Goal: Transaction & Acquisition: Obtain resource

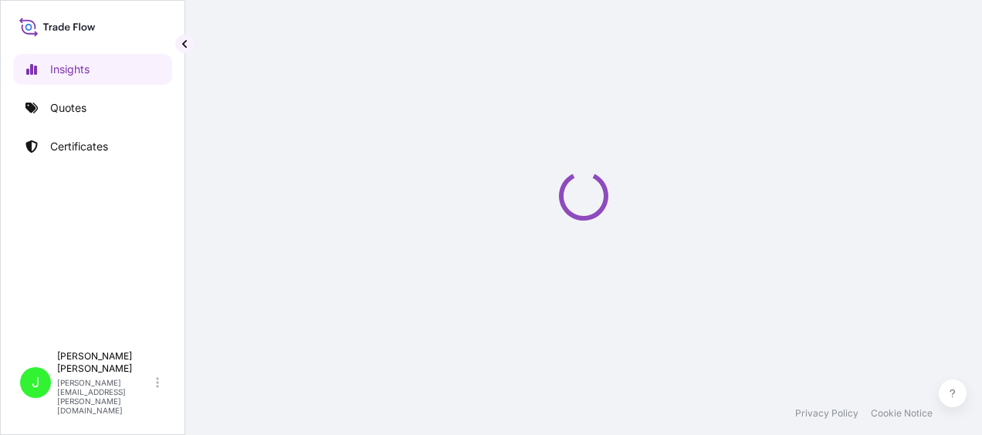
select select "2025"
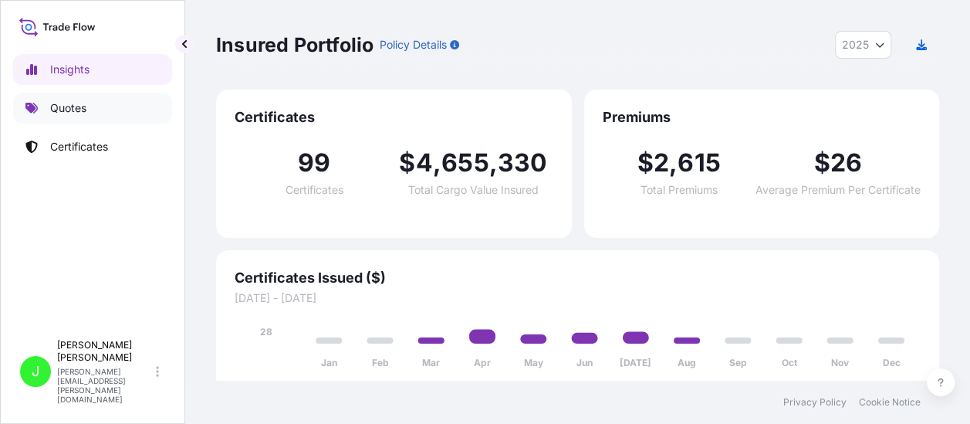
click at [50, 107] on p "Quotes" at bounding box center [68, 107] width 36 height 15
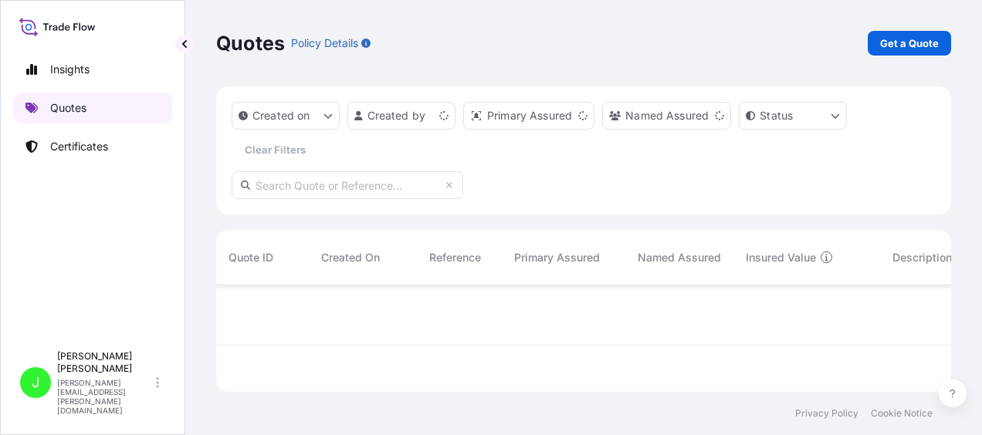
scroll to position [103, 723]
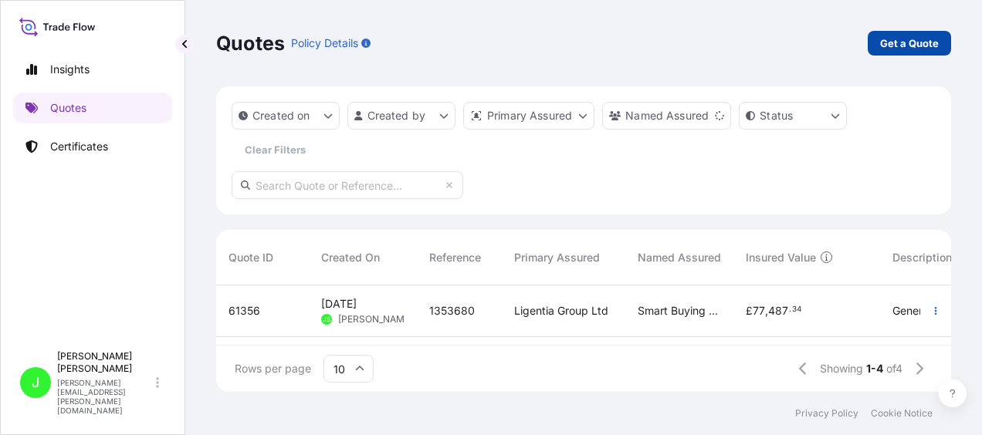
click at [892, 37] on p "Get a Quote" at bounding box center [909, 43] width 59 height 15
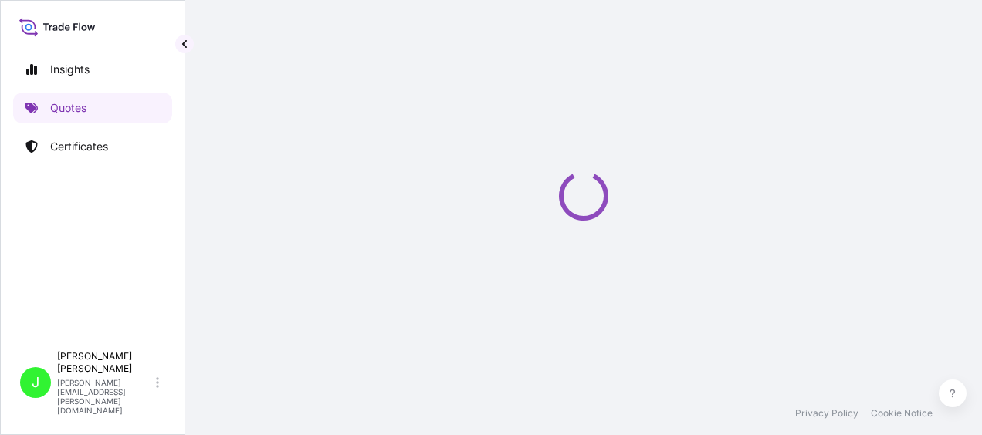
select select "Road / [GEOGRAPHIC_DATA]"
select select "Sea"
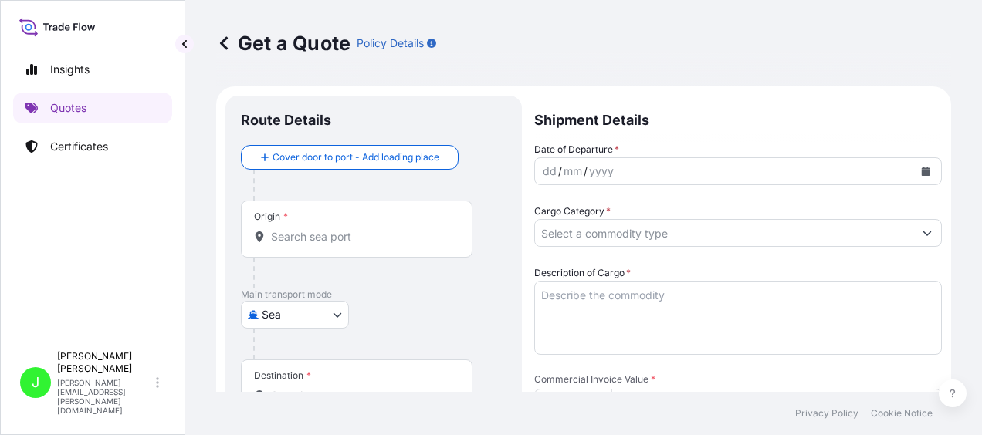
scroll to position [25, 0]
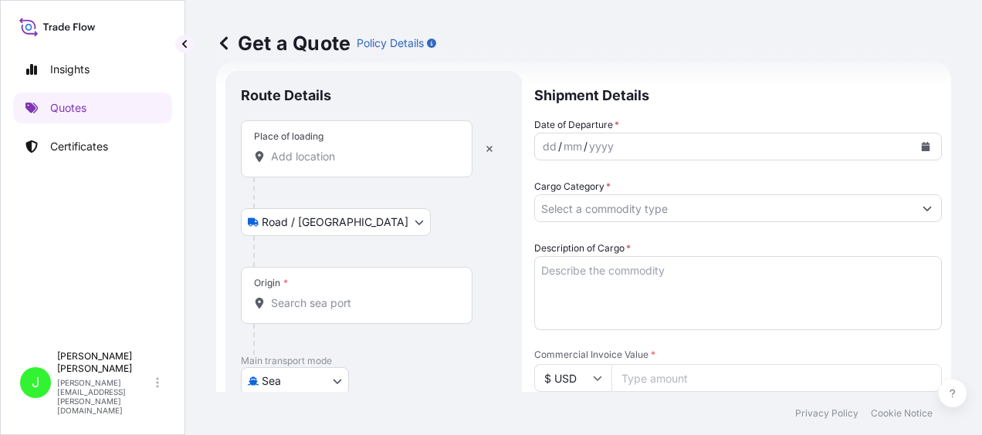
click at [316, 157] on input "Place of loading" at bounding box center [362, 156] width 182 height 15
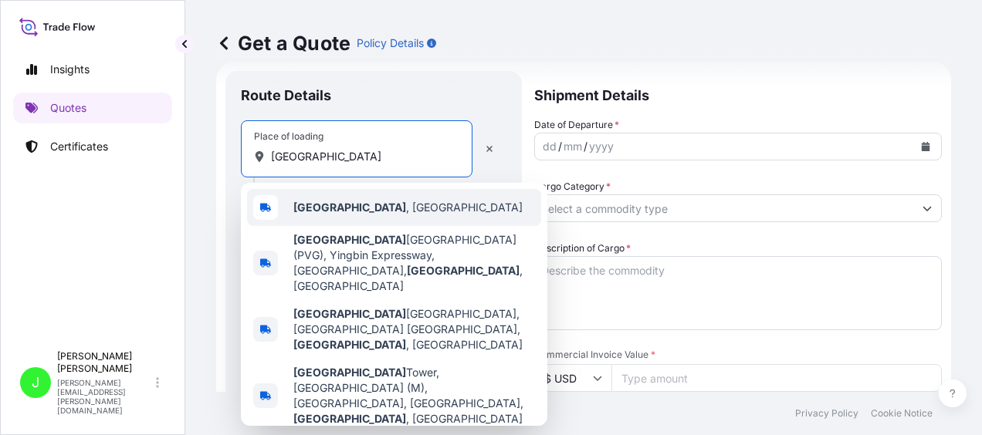
click at [336, 200] on span "[GEOGRAPHIC_DATA] , [GEOGRAPHIC_DATA]" at bounding box center [407, 207] width 229 height 15
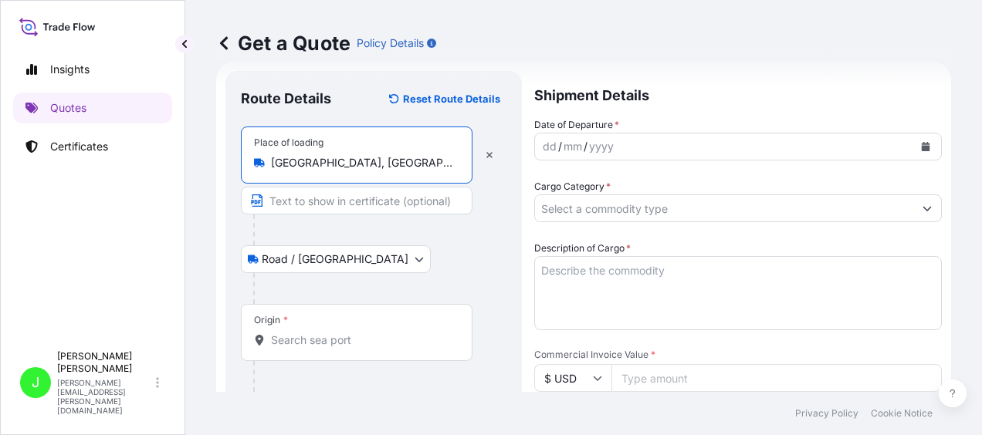
type input "[GEOGRAPHIC_DATA], [GEOGRAPHIC_DATA]"
click at [297, 337] on input "Origin *" at bounding box center [362, 340] width 182 height 15
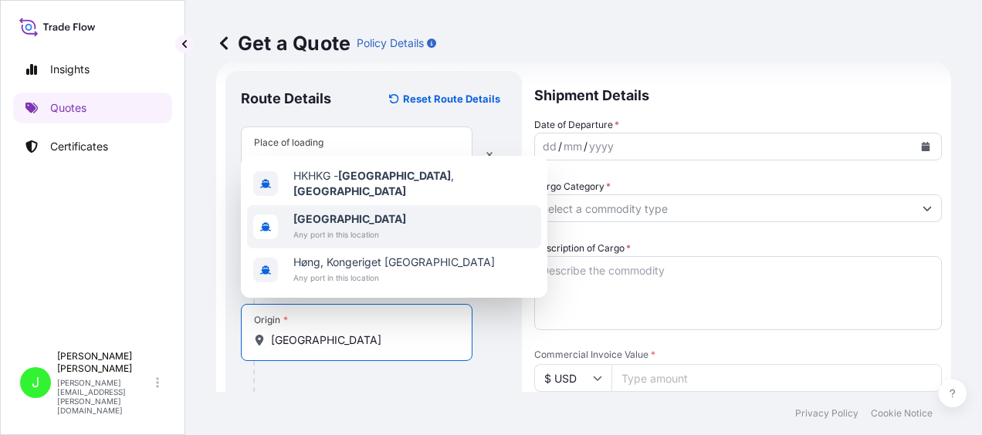
click at [315, 208] on div "Hong Kong Any port in this location" at bounding box center [394, 226] width 294 height 43
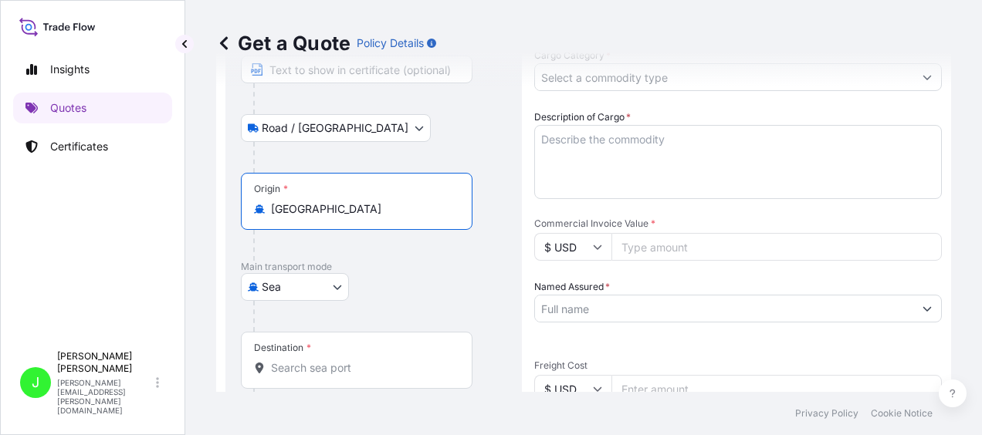
scroll to position [179, 0]
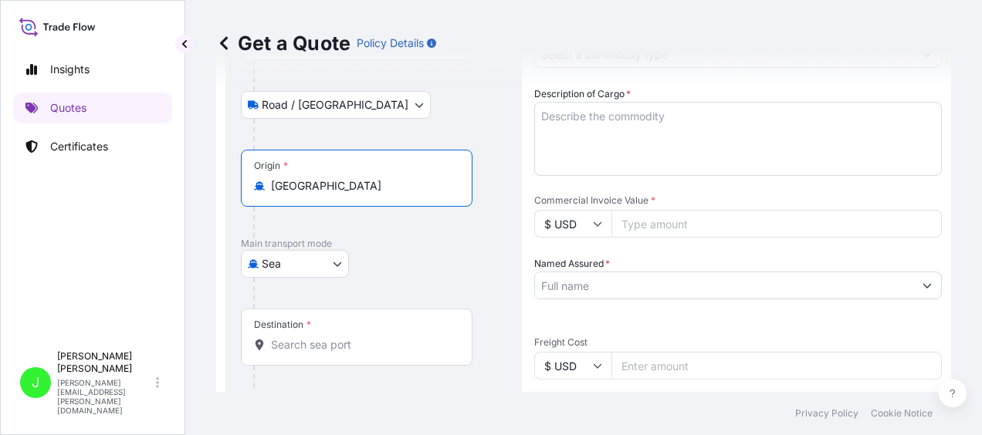
type input "Hong Kong"
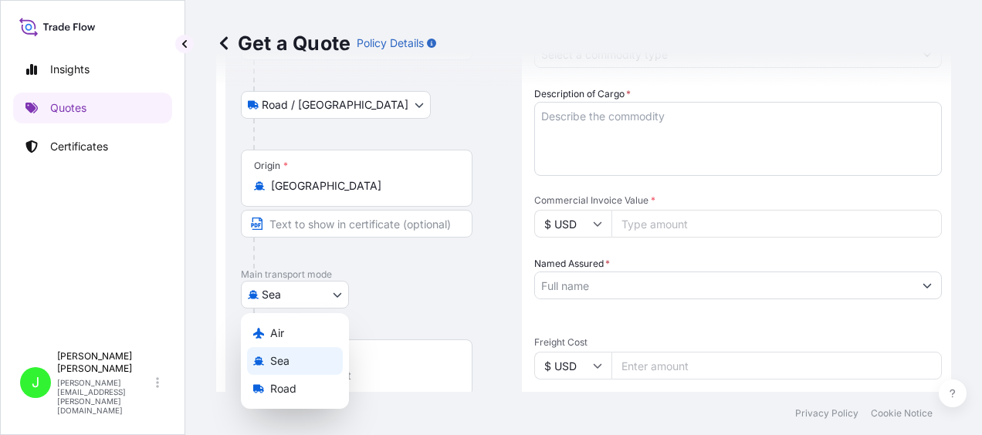
click at [324, 262] on body "3 options available. Insights Quotes Certificates J Jane Solomon jane.solomon@l…" at bounding box center [491, 217] width 982 height 435
click at [291, 335] on div "Air" at bounding box center [295, 334] width 96 height 28
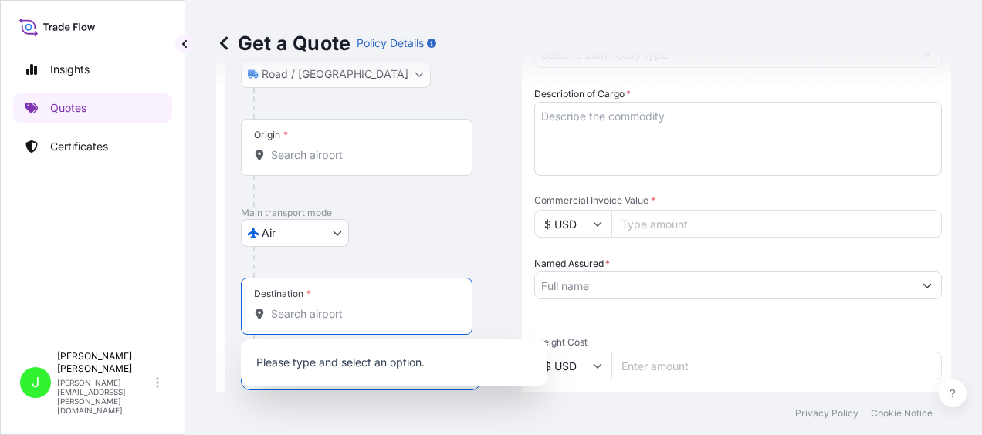
click at [319, 313] on input "Destination *" at bounding box center [362, 313] width 182 height 15
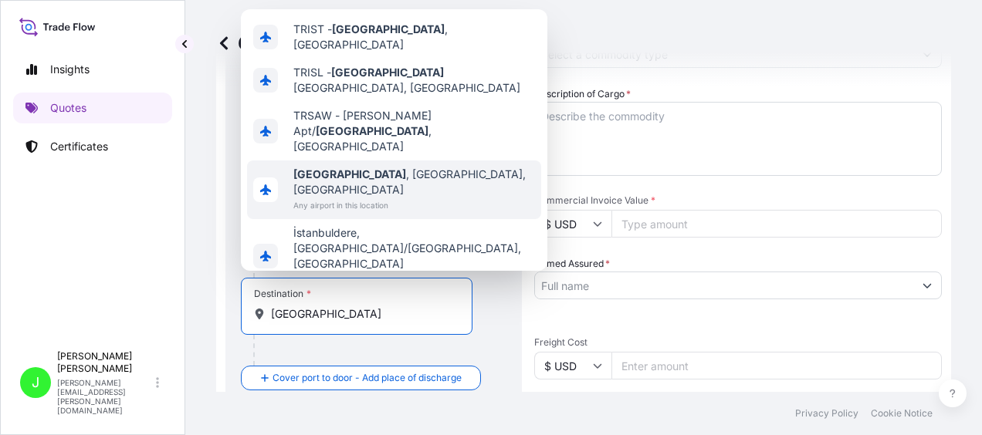
click at [354, 195] on span "Istanbul , İstanbul, Türkiye" at bounding box center [414, 182] width 242 height 31
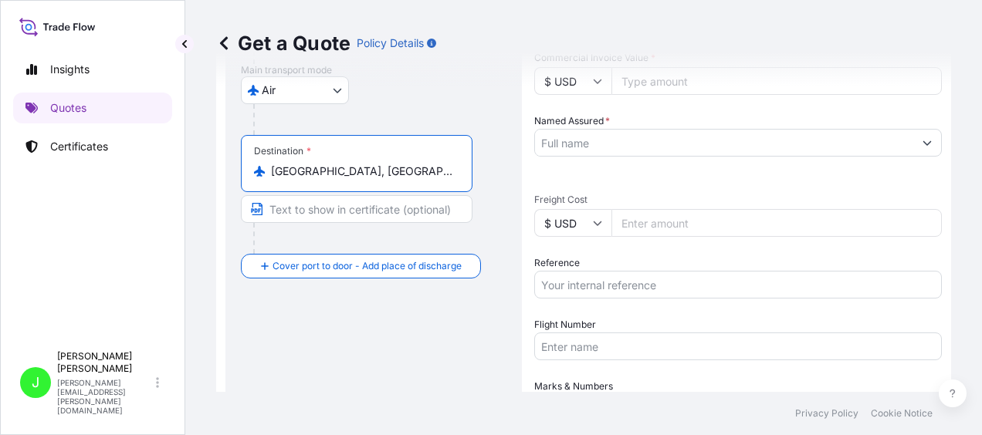
scroll to position [333, 0]
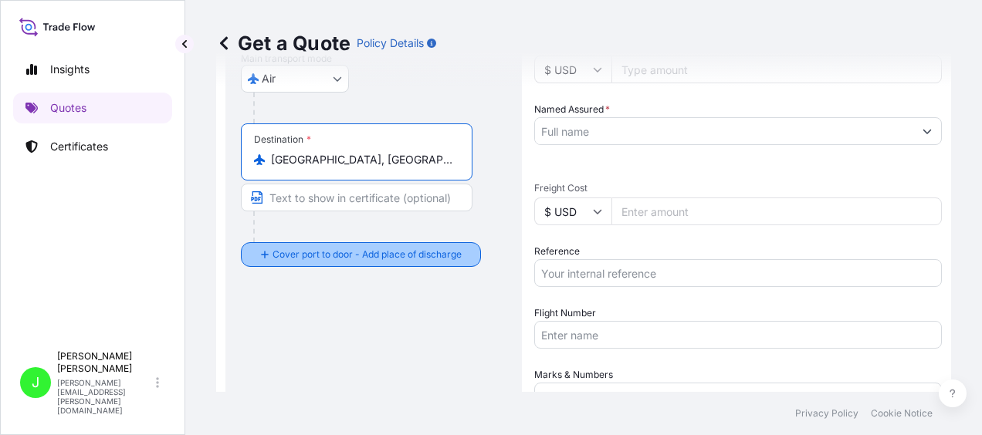
type input "Istanbul, İstanbul, Türkiye"
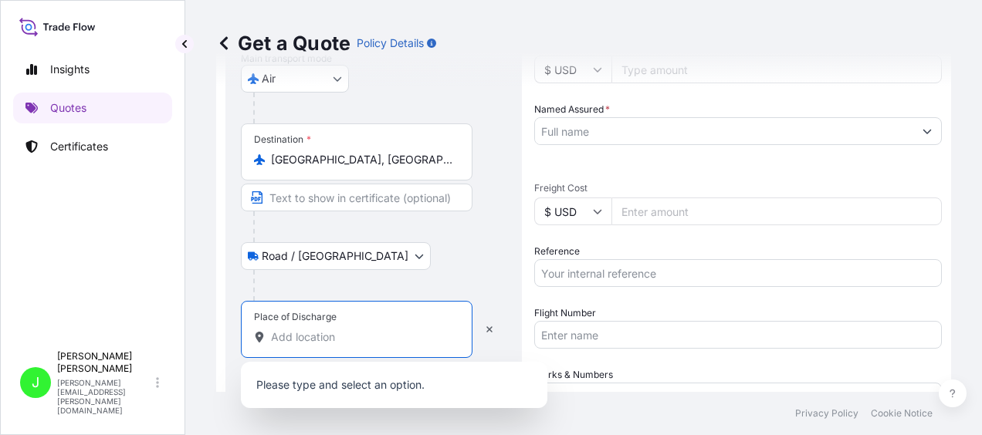
click at [296, 335] on input "Place of Discharge" at bounding box center [362, 337] width 182 height 15
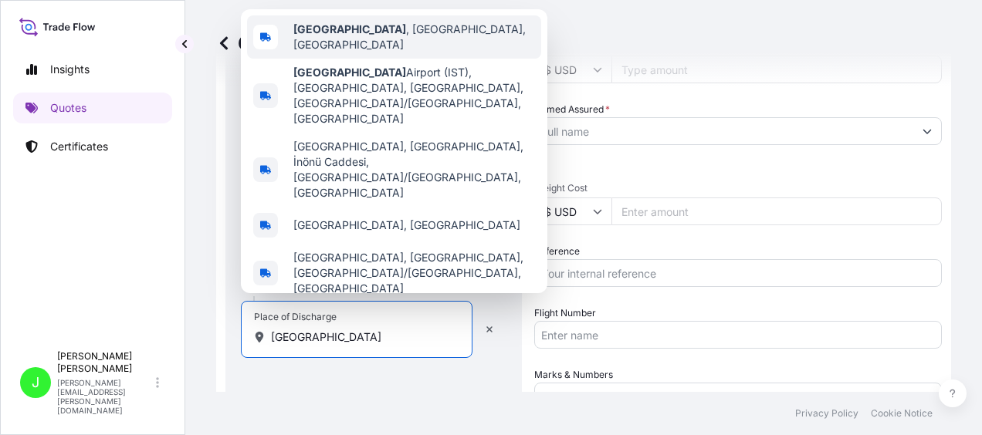
click at [337, 59] on div "Istanbul , İstanbul, Türkiye" at bounding box center [394, 36] width 294 height 43
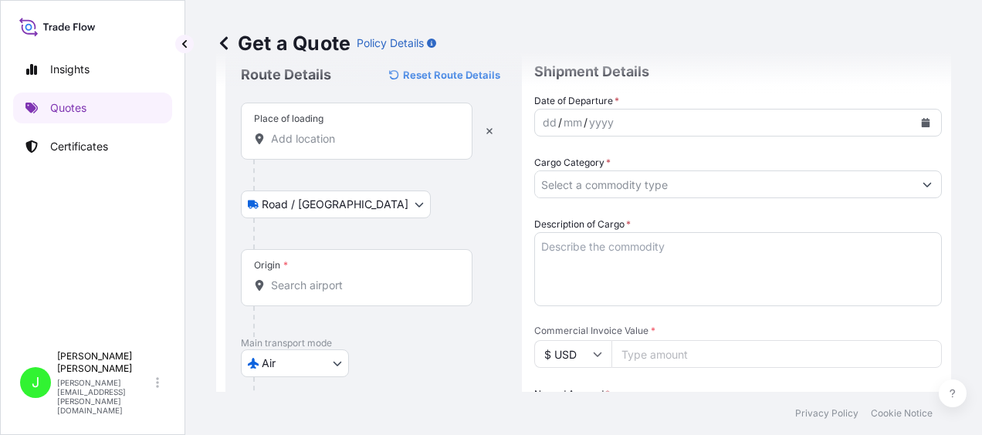
scroll to position [0, 0]
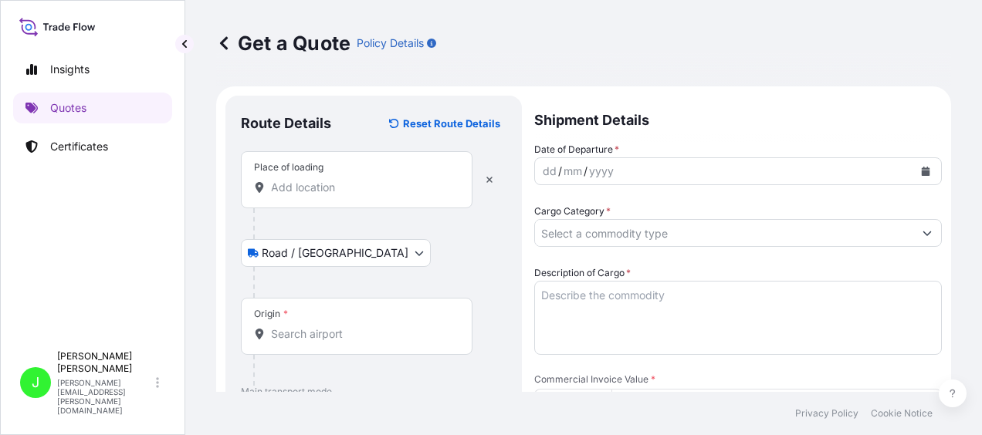
type input "Istanbul, İstanbul, Türkiye"
click at [625, 167] on div "dd / mm / yyyy" at bounding box center [724, 171] width 378 height 28
click at [630, 170] on div "dd / mm / yyyy" at bounding box center [724, 171] width 378 height 28
click at [913, 166] on button "Calendar" at bounding box center [925, 171] width 25 height 25
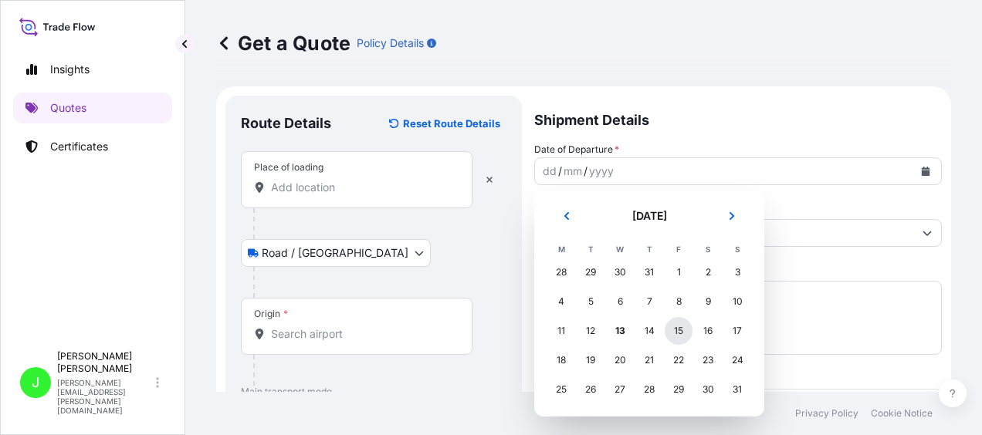
click at [677, 337] on div "15" at bounding box center [679, 331] width 28 height 28
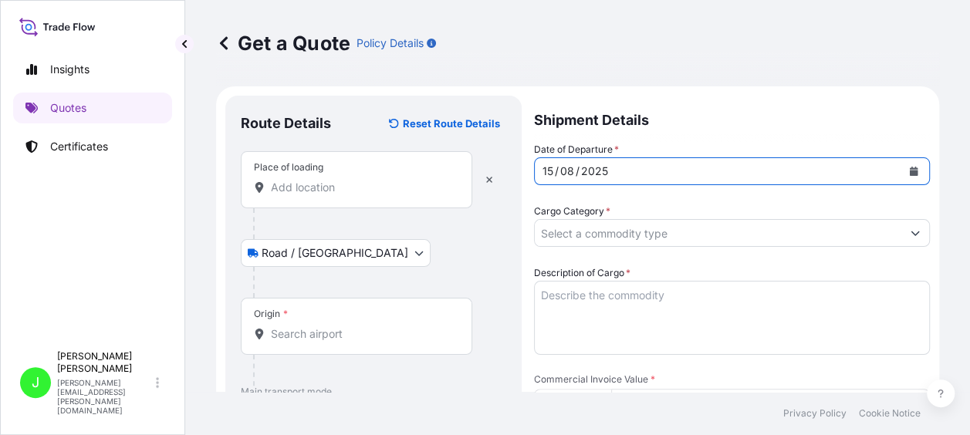
click at [591, 231] on input "Cargo Category *" at bounding box center [718, 233] width 367 height 28
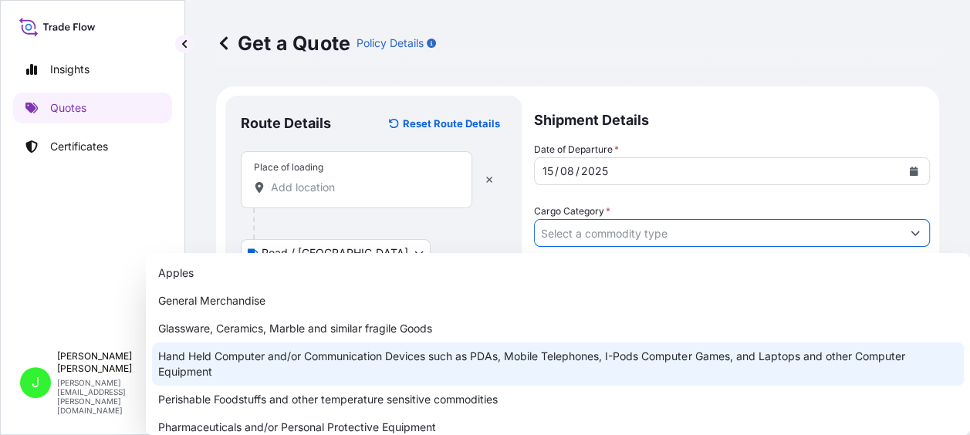
click at [196, 361] on div "Hand Held Computer and/or Communication Devices such as PDAs, Mobile Telephones…" at bounding box center [558, 364] width 812 height 43
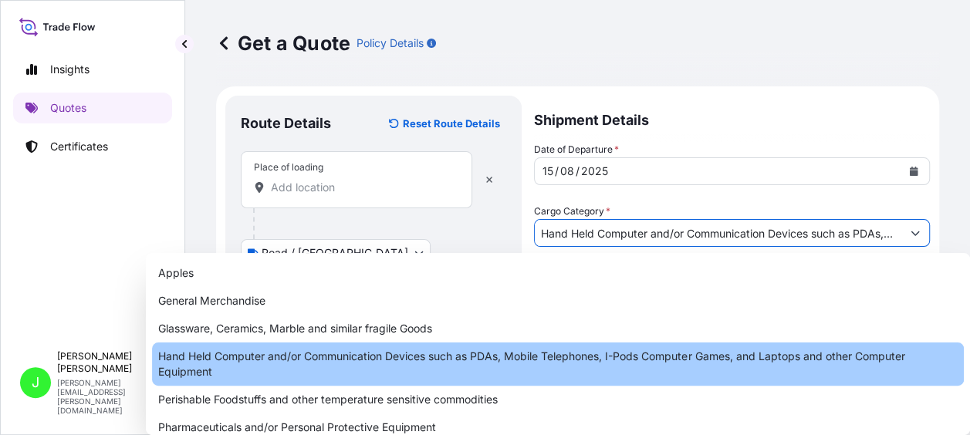
type input "Hand Held Computer and/or Communication Devices such as PDAs, Mobile Telephones…"
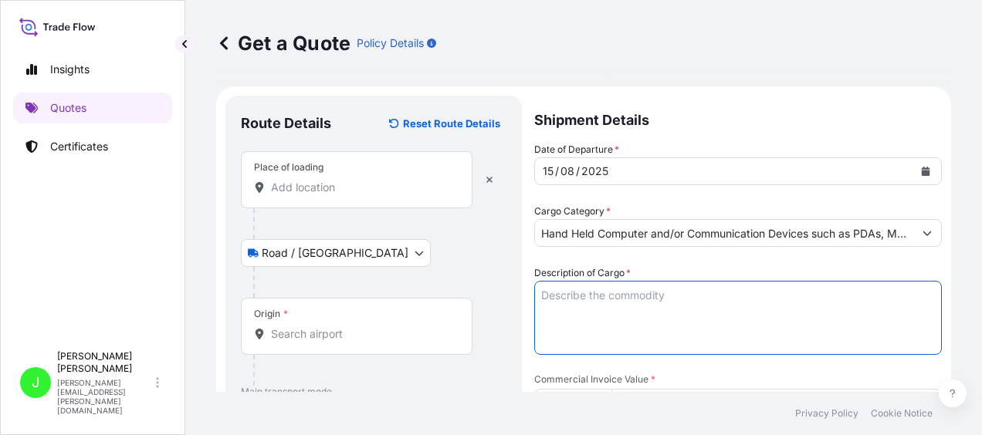
click at [574, 295] on textarea "Description of Cargo *" at bounding box center [738, 318] width 408 height 74
click at [582, 291] on textarea "E-Devises" at bounding box center [738, 318] width 408 height 74
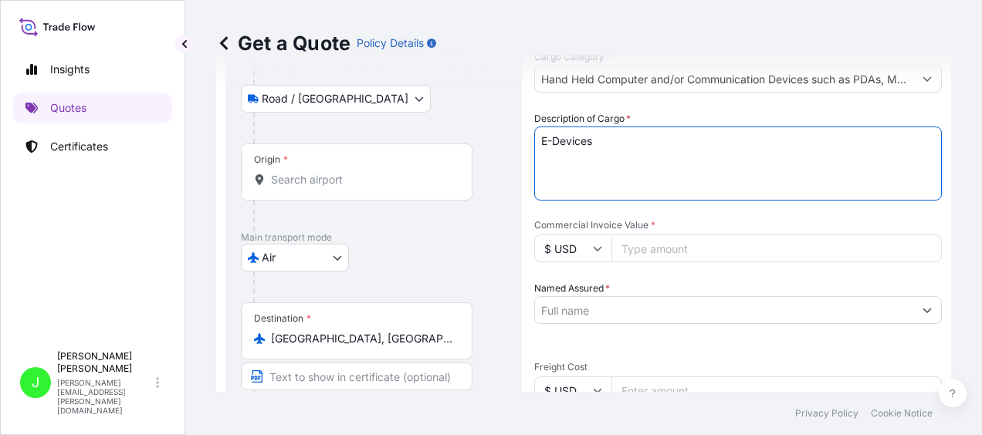
scroll to position [232, 0]
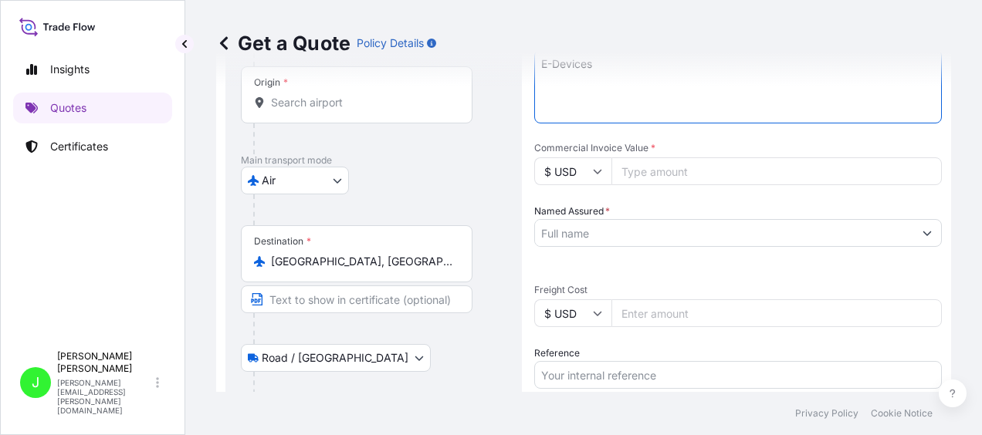
type textarea "E-Devices"
click at [671, 176] on input "Commercial Invoice Value *" at bounding box center [776, 171] width 330 height 28
type input "22955.00"
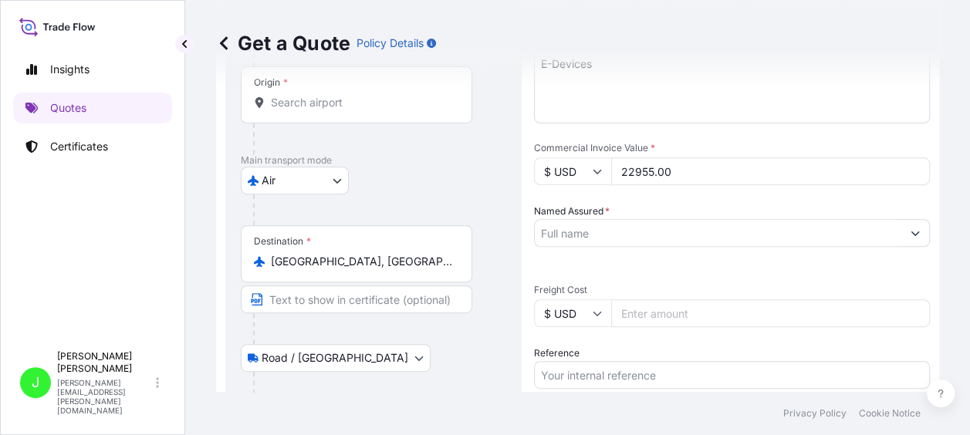
click at [600, 233] on input "Named Assured *" at bounding box center [718, 233] width 367 height 28
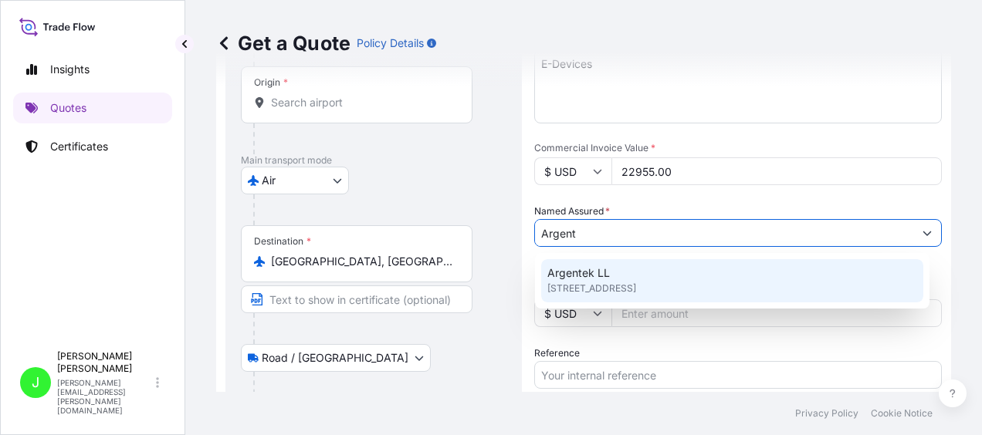
click at [599, 286] on span "CW9 7TT, CW9 7TT, Northwich, United Kingdom" at bounding box center [591, 288] width 89 height 15
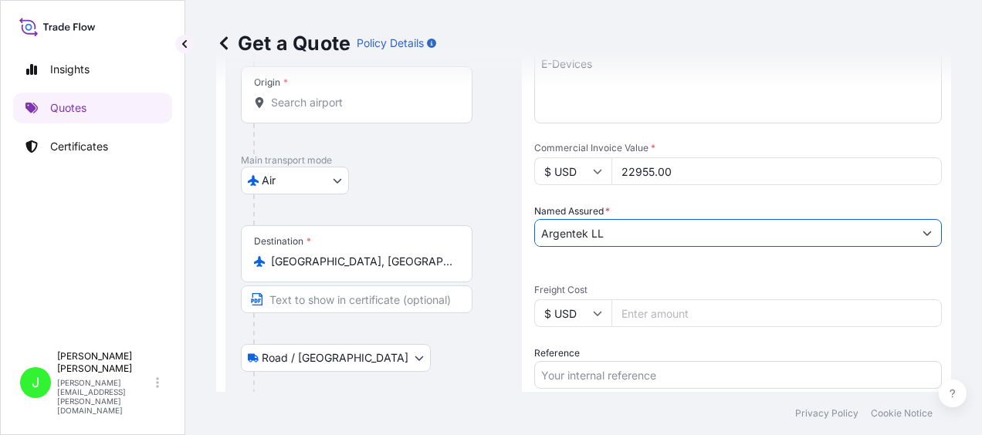
type input "Argentek LL"
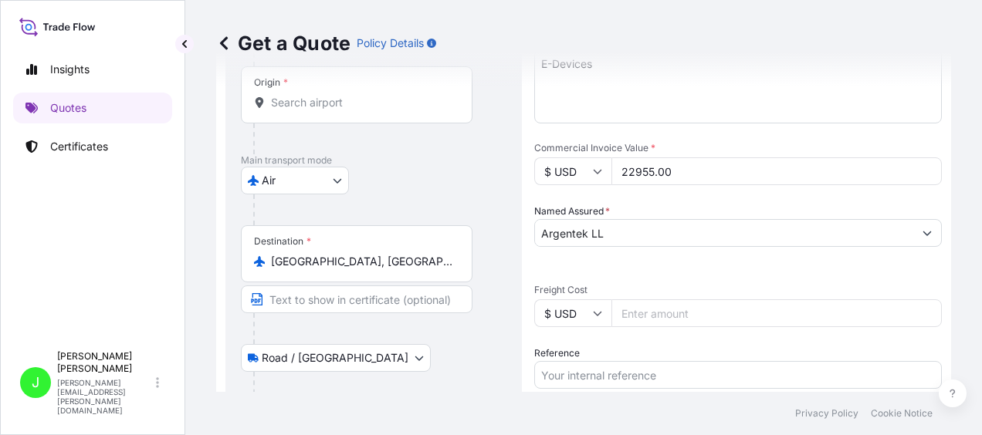
click at [594, 321] on input "$ USD" at bounding box center [572, 314] width 77 height 28
click at [567, 393] on div "£ GBP" at bounding box center [572, 388] width 65 height 29
type input "£ GBP"
click at [672, 306] on input "Freight Cost" at bounding box center [776, 314] width 330 height 28
type input "1431"
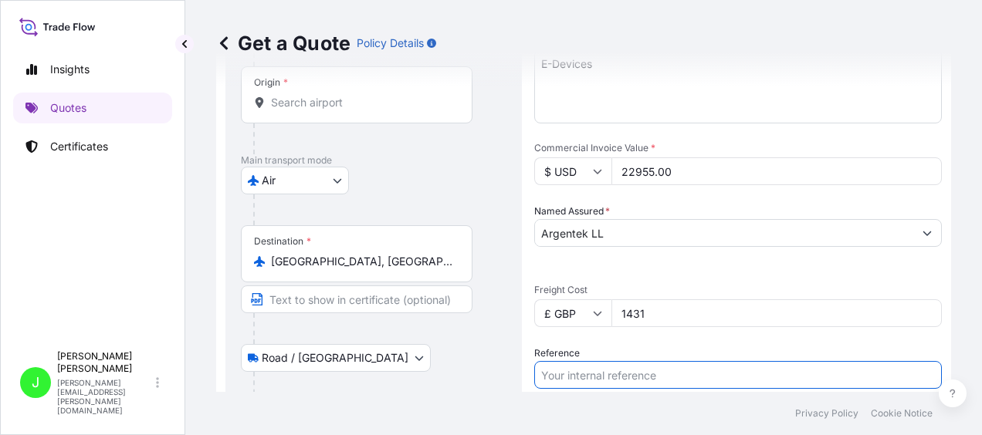
click at [652, 376] on input "Reference" at bounding box center [738, 375] width 408 height 28
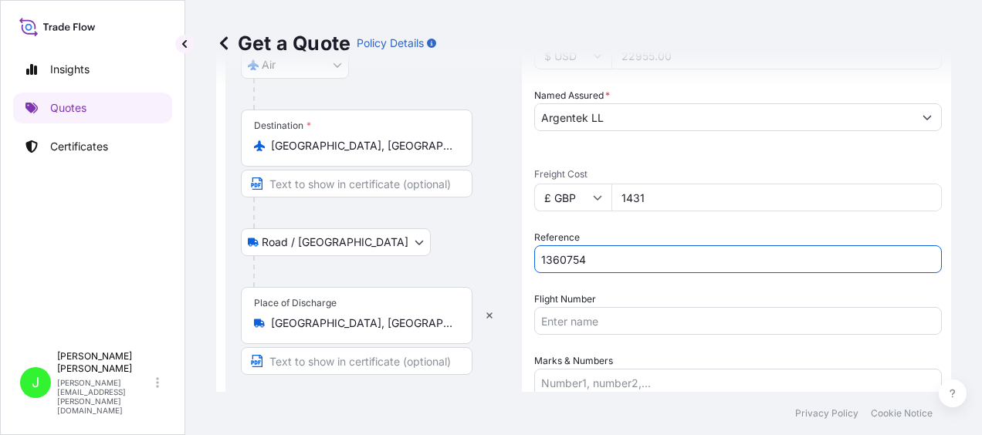
scroll to position [476, 0]
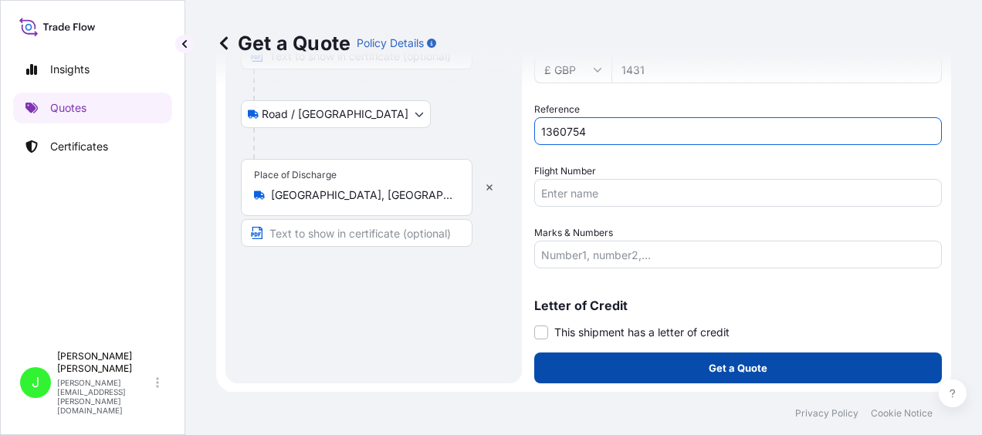
type input "1360754"
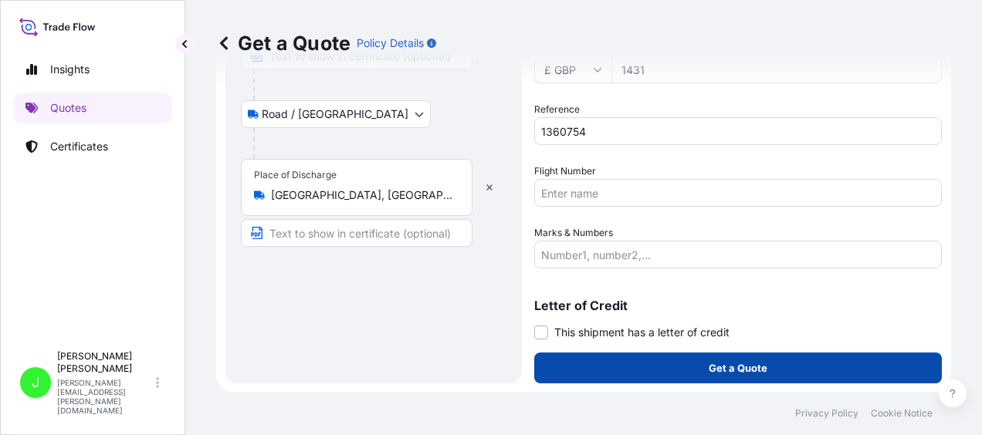
click at [670, 371] on button "Get a Quote" at bounding box center [738, 368] width 408 height 31
click at [681, 366] on button "Get a Quote" at bounding box center [738, 368] width 408 height 31
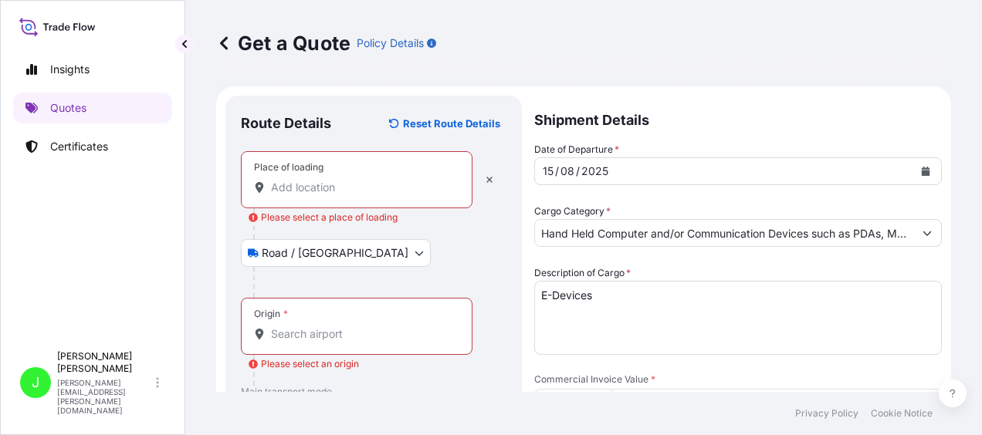
scroll to position [0, 0]
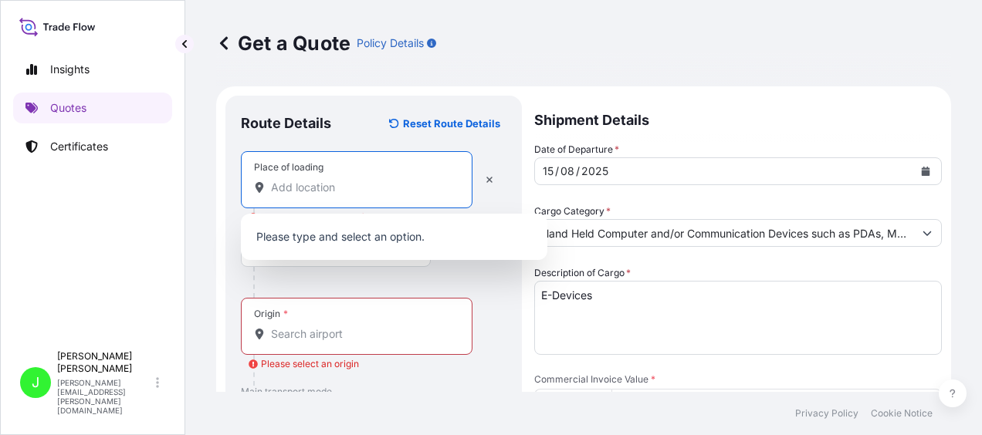
click at [329, 193] on input "Place of loading Please select a place of loading" at bounding box center [362, 187] width 182 height 15
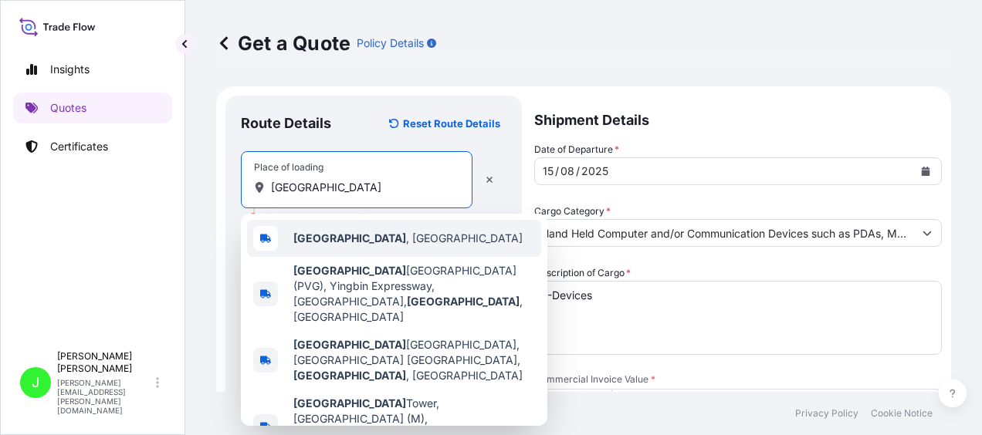
click at [347, 242] on span "Shanghai , China" at bounding box center [407, 238] width 229 height 15
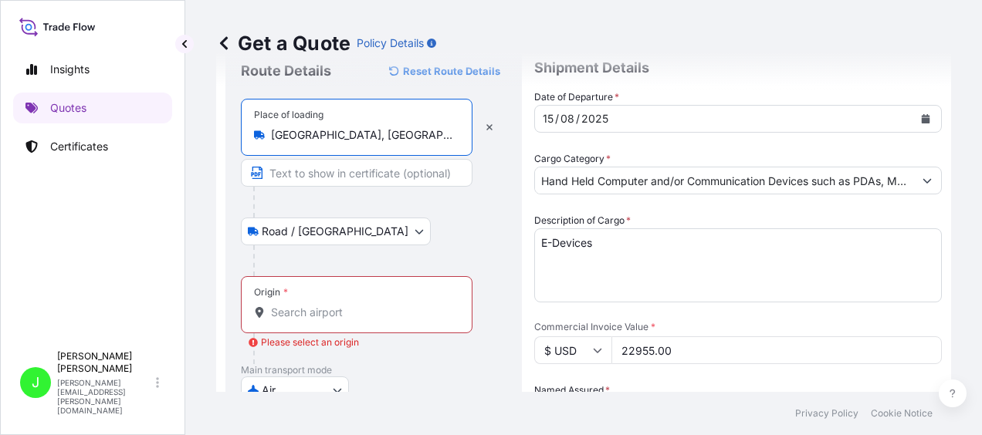
scroll to position [77, 0]
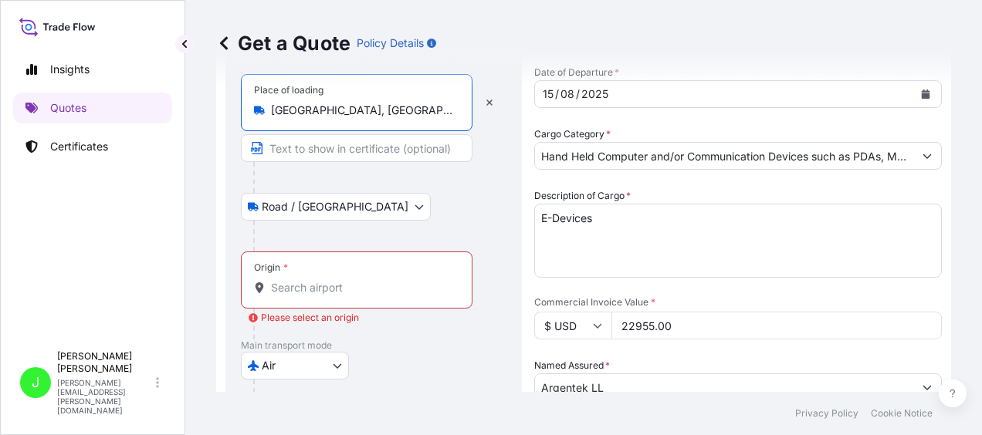
type input "Shanghai, China"
click at [340, 205] on body "Insights Quotes Certificates J Jane Solomon jane.solomon@ligentia.global Get a …" at bounding box center [491, 217] width 982 height 435
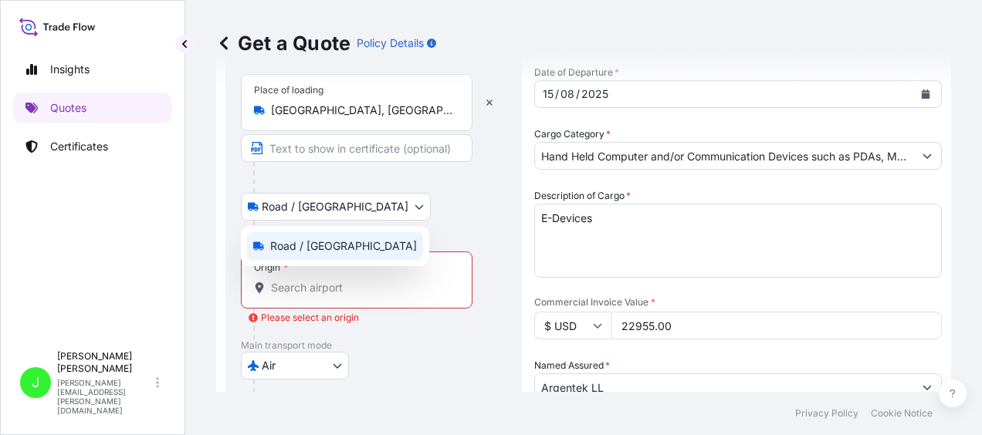
click at [287, 251] on span "Road / Inland" at bounding box center [343, 246] width 147 height 15
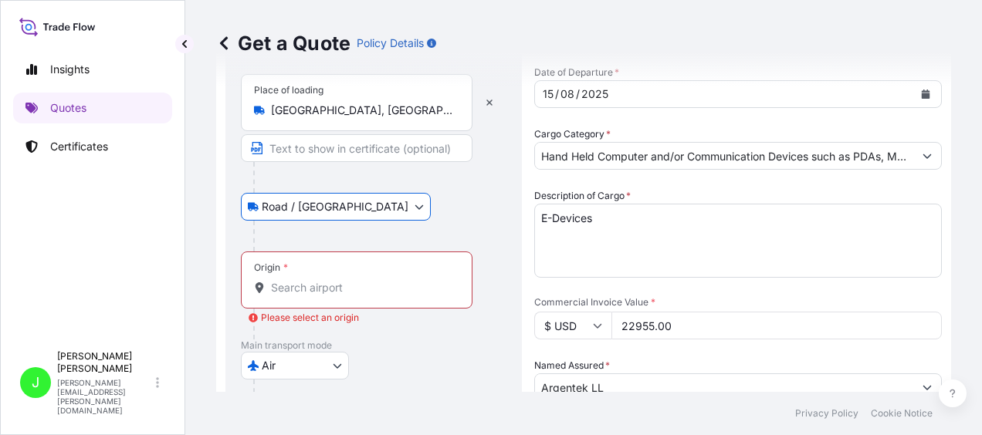
scroll to position [154, 0]
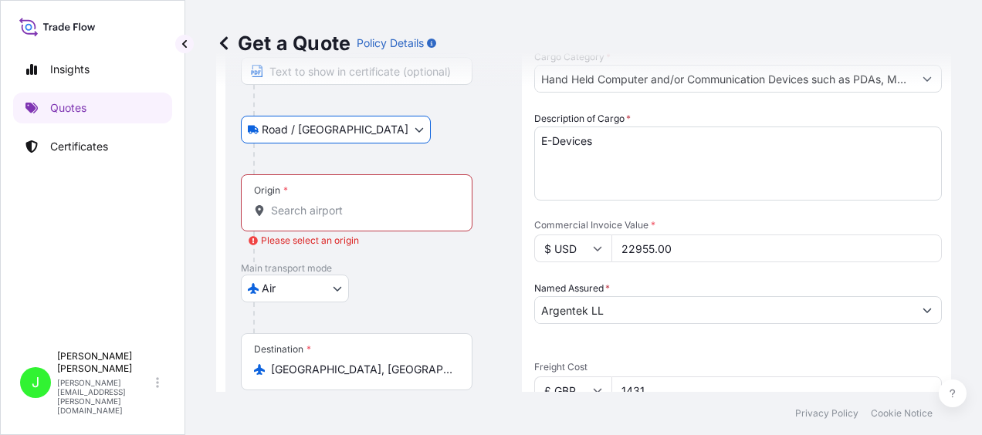
click at [283, 212] on input "Origin * Please select an origin" at bounding box center [362, 210] width 182 height 15
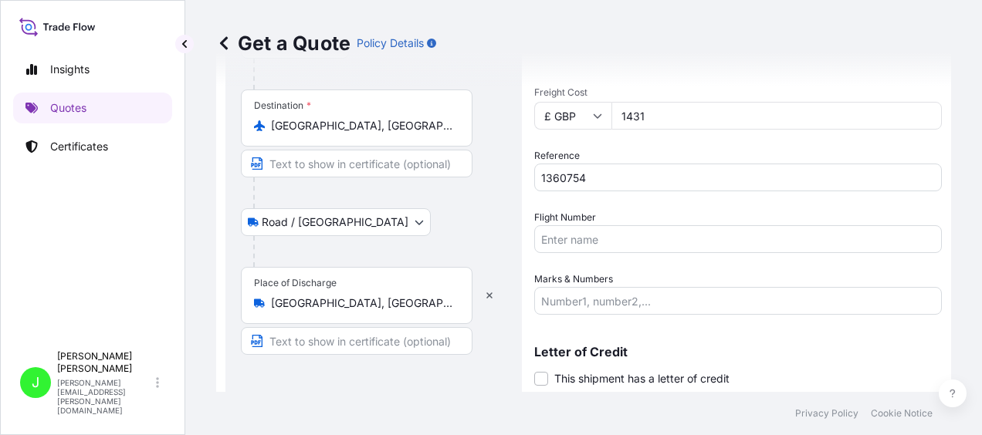
scroll to position [463, 0]
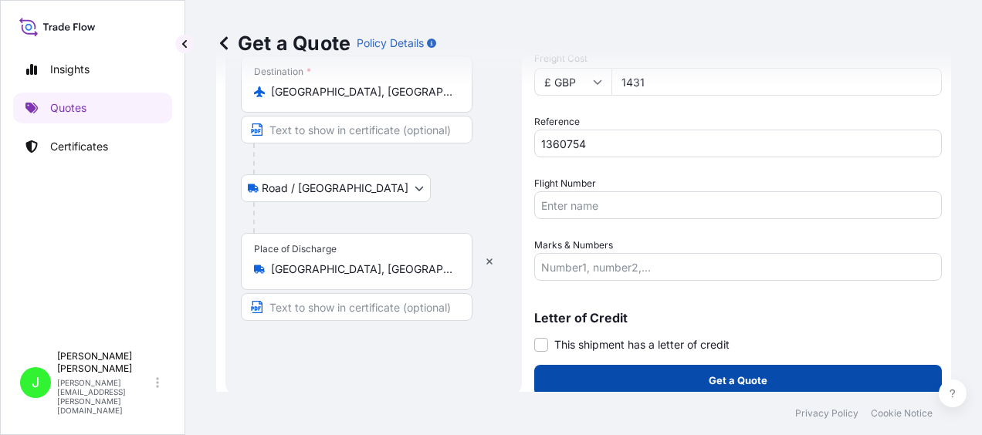
type input "HKHKG - Hong Kong, Hong Kong"
click at [714, 386] on p "Get a Quote" at bounding box center [738, 380] width 59 height 15
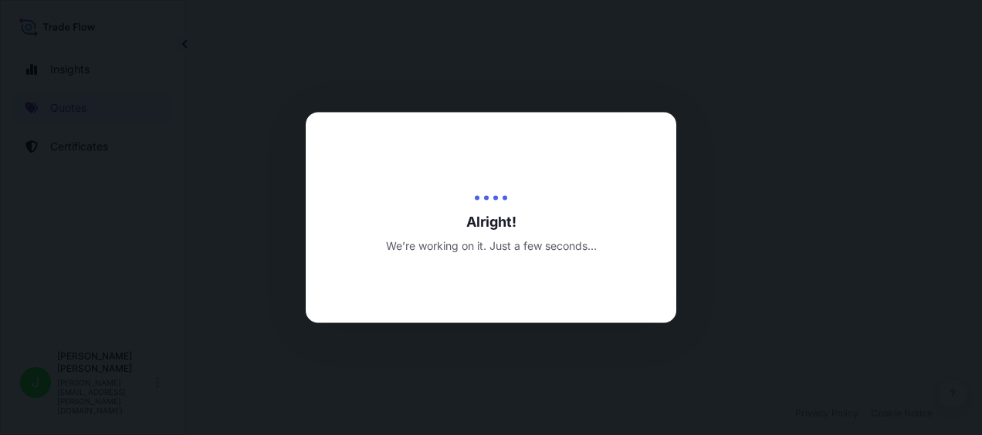
select select "Road / Inland"
select select "Air"
select select "Road / Inland"
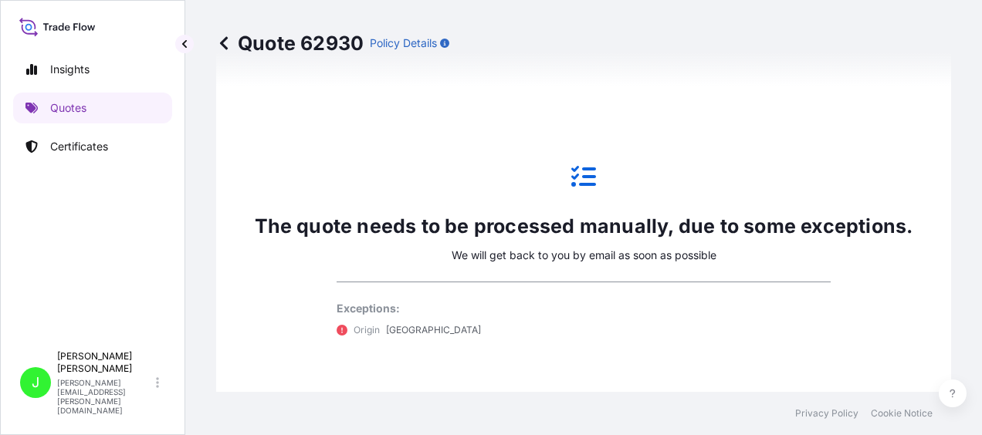
scroll to position [1037, 0]
